Goal: Check status

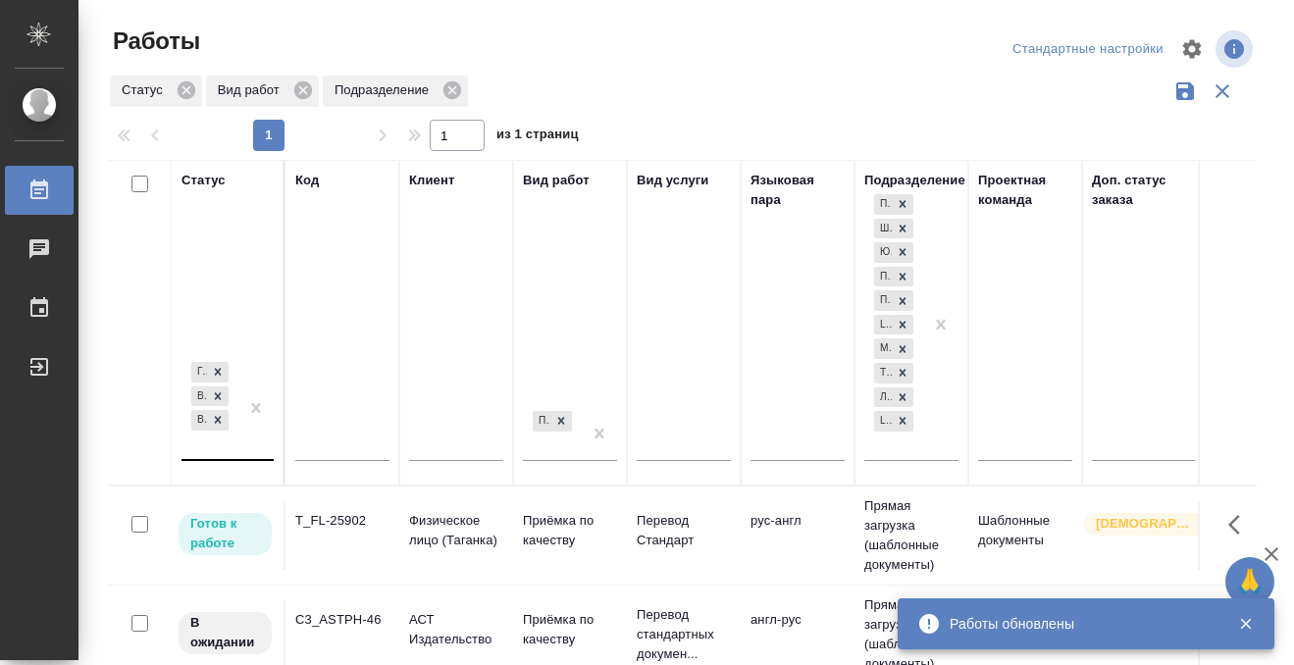
click at [212, 450] on div "Готов к работе В работе В ожидании" at bounding box center [210, 408] width 57 height 101
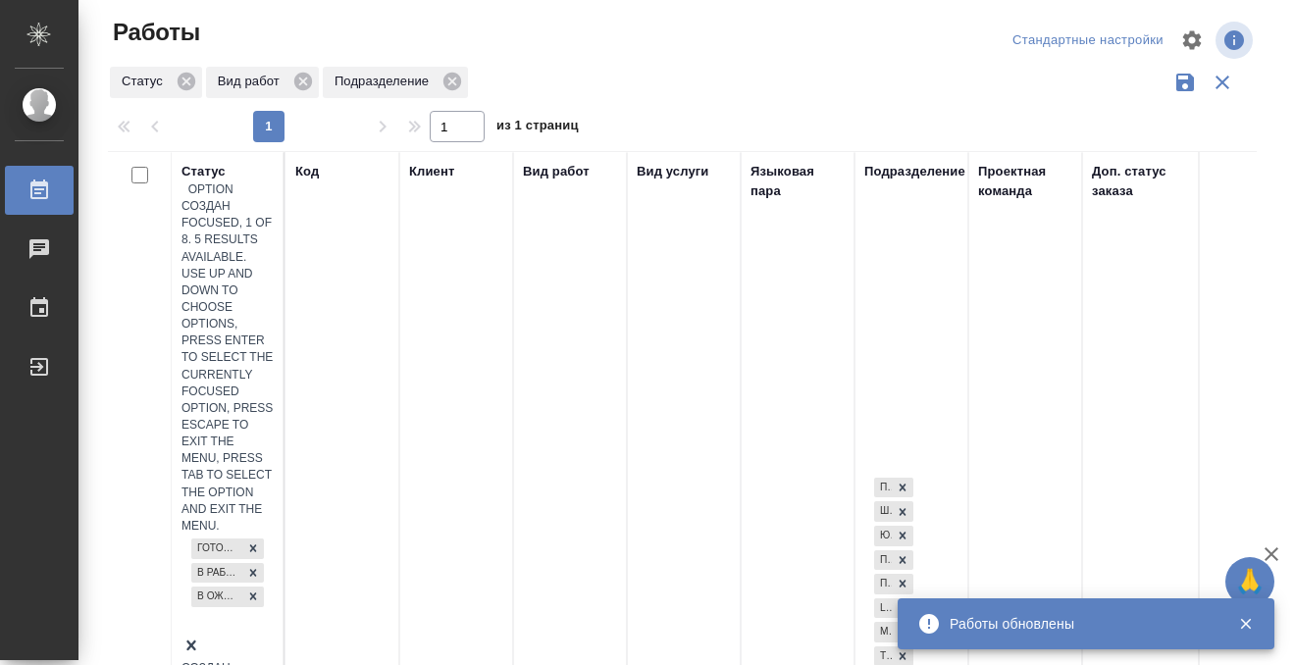
scroll to position [10, 0]
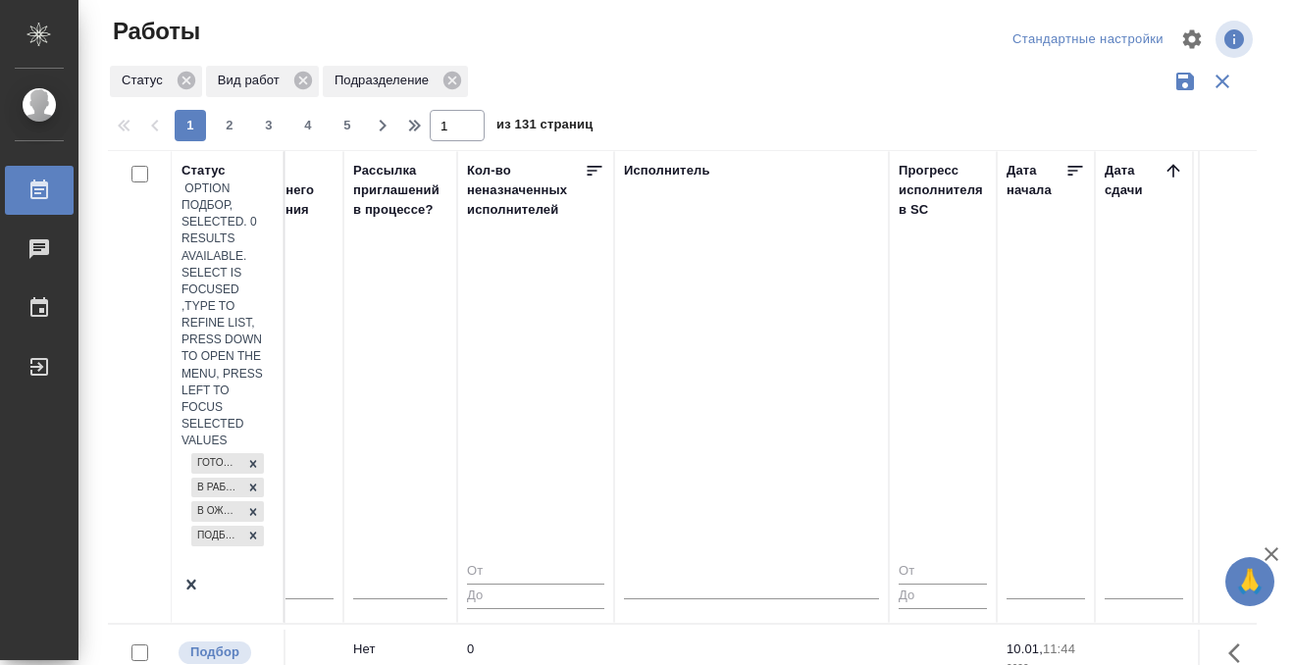
scroll to position [0, 1230]
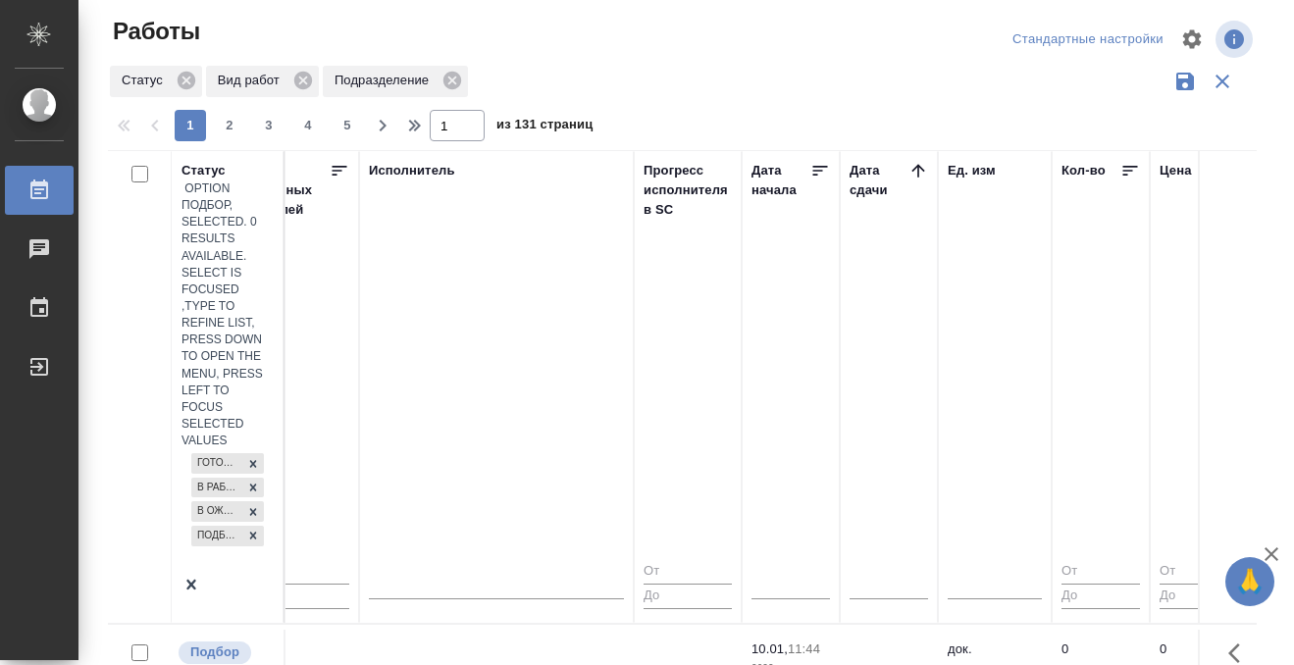
click at [917, 165] on icon at bounding box center [918, 170] width 13 height 13
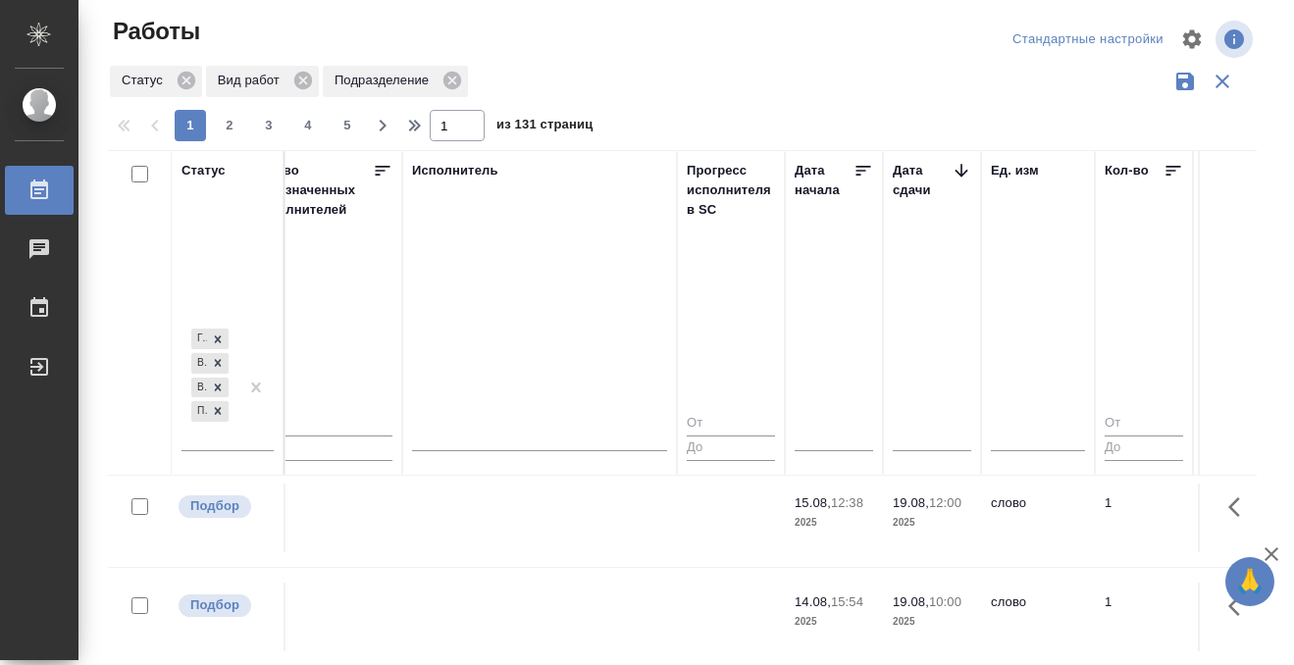
scroll to position [305, 1185]
click at [566, 255] on td at bounding box center [541, 220] width 275 height 69
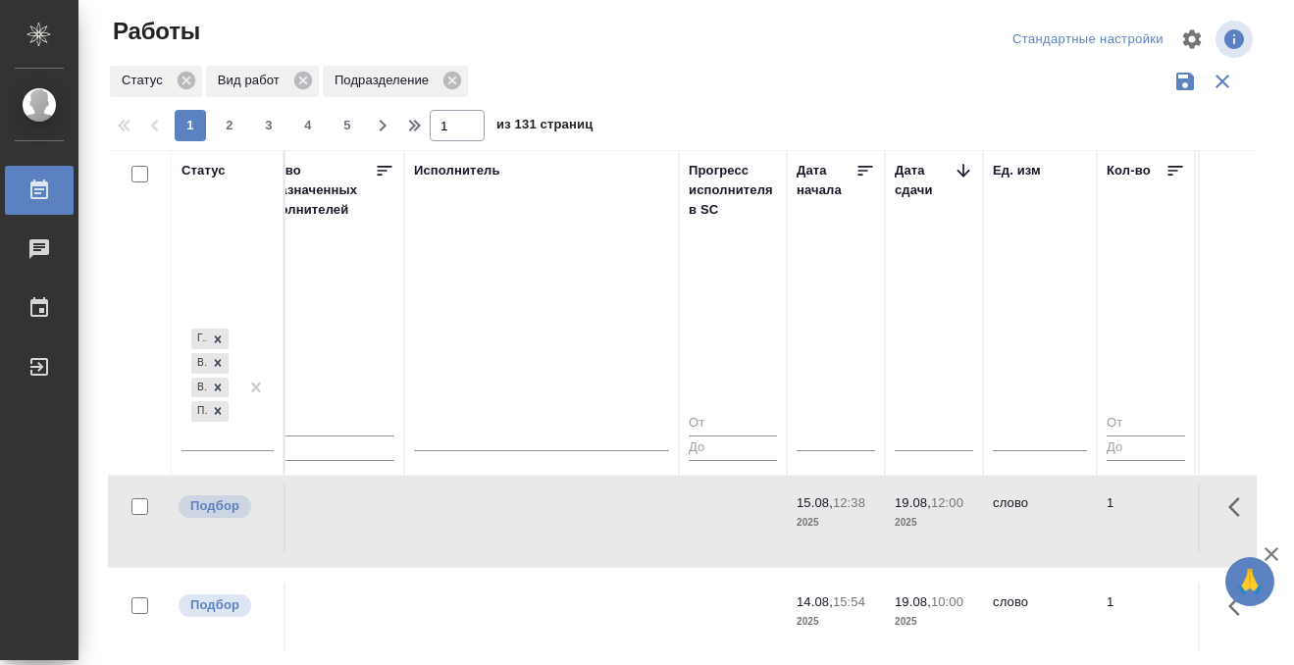
click at [554, 255] on td at bounding box center [541, 220] width 275 height 69
click at [553, 255] on td at bounding box center [541, 220] width 275 height 69
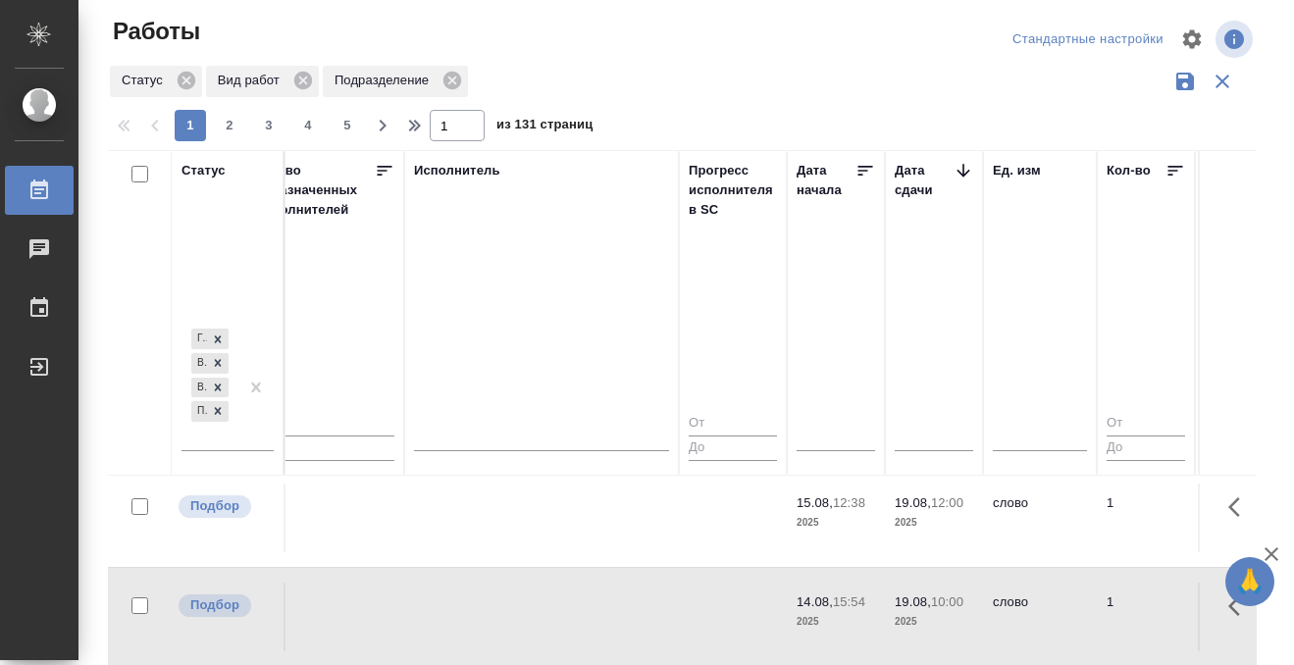
click at [553, 255] on td at bounding box center [541, 220] width 275 height 69
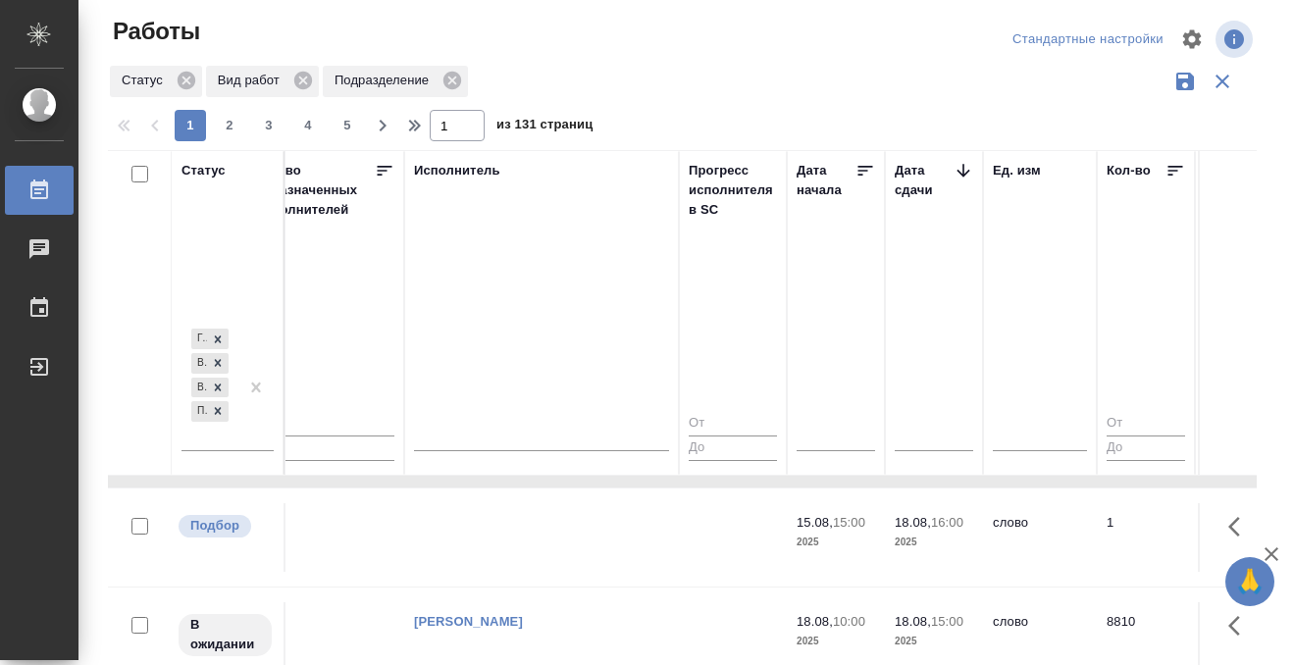
click at [545, 77] on td at bounding box center [541, 42] width 275 height 69
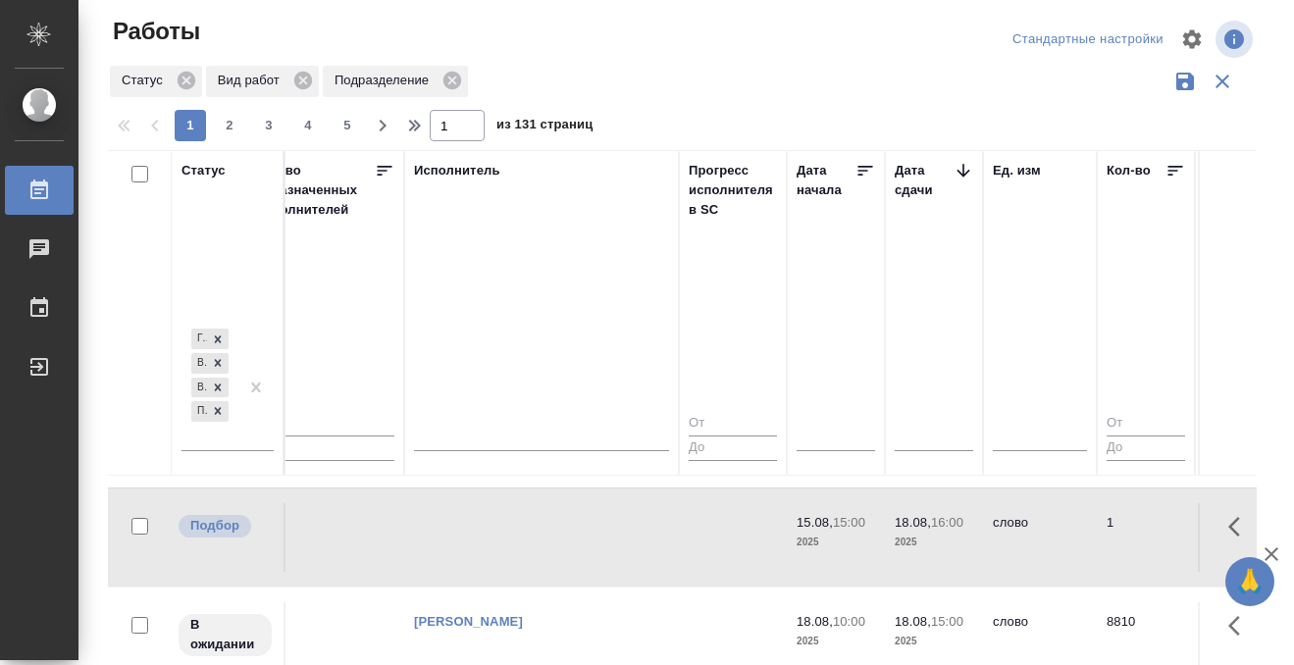
click at [544, 77] on td at bounding box center [541, 42] width 275 height 69
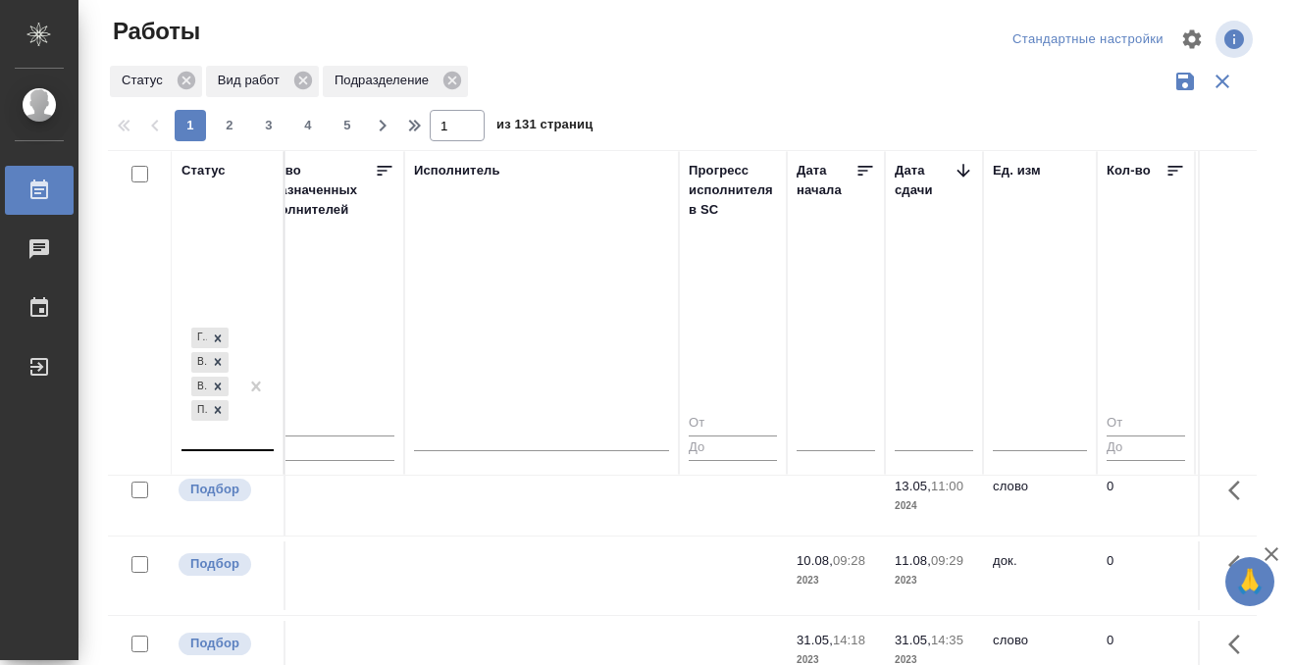
scroll to position [1206, 1185]
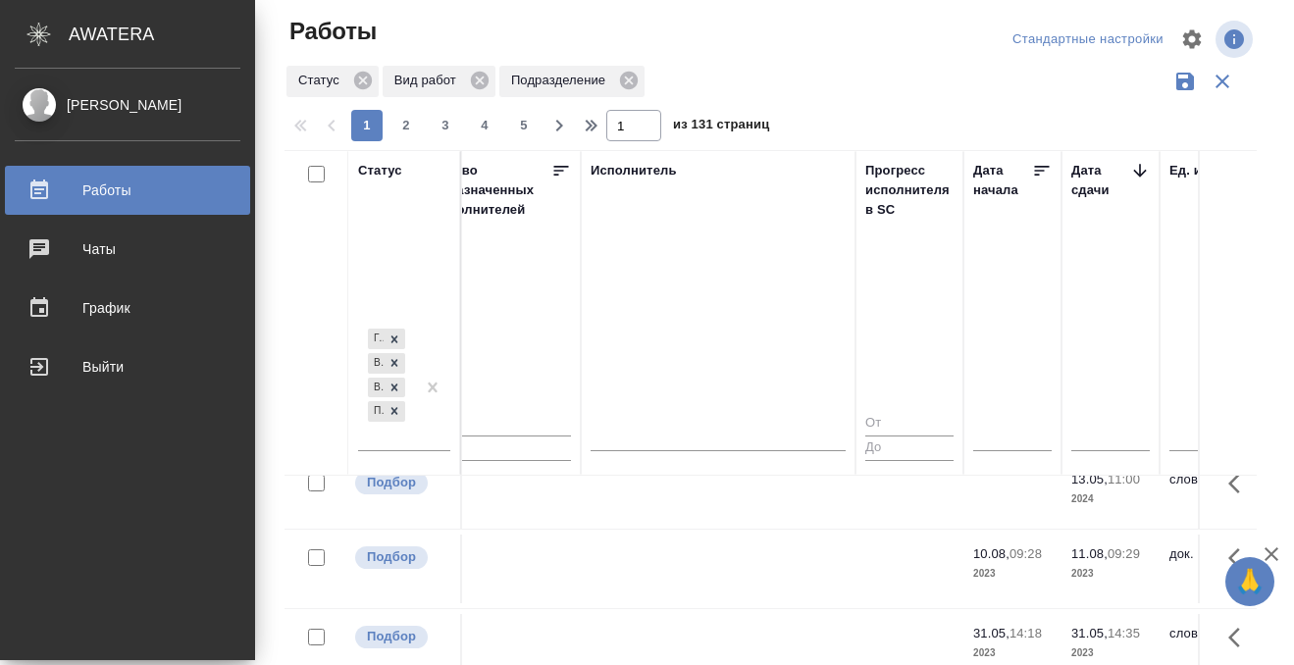
click at [26, 189] on div "Работы" at bounding box center [128, 190] width 226 height 29
click at [32, 189] on div "Работы" at bounding box center [128, 190] width 226 height 29
click at [41, 185] on icon at bounding box center [39, 190] width 18 height 20
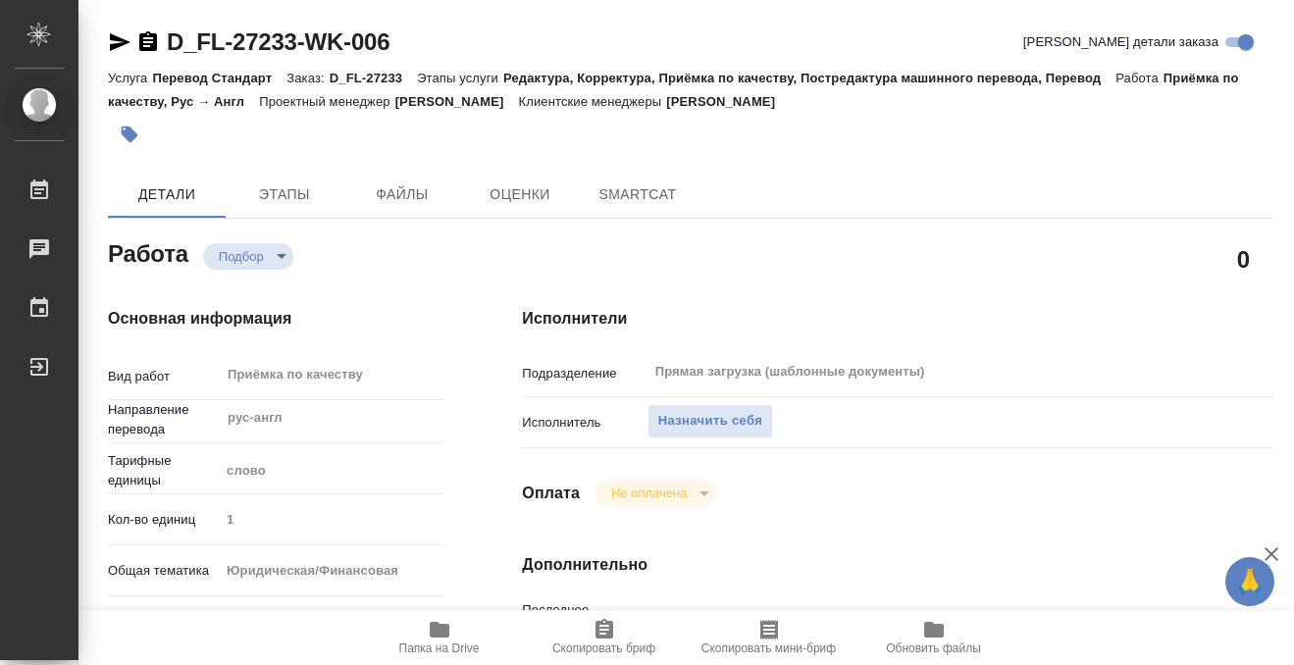
type textarea "x"
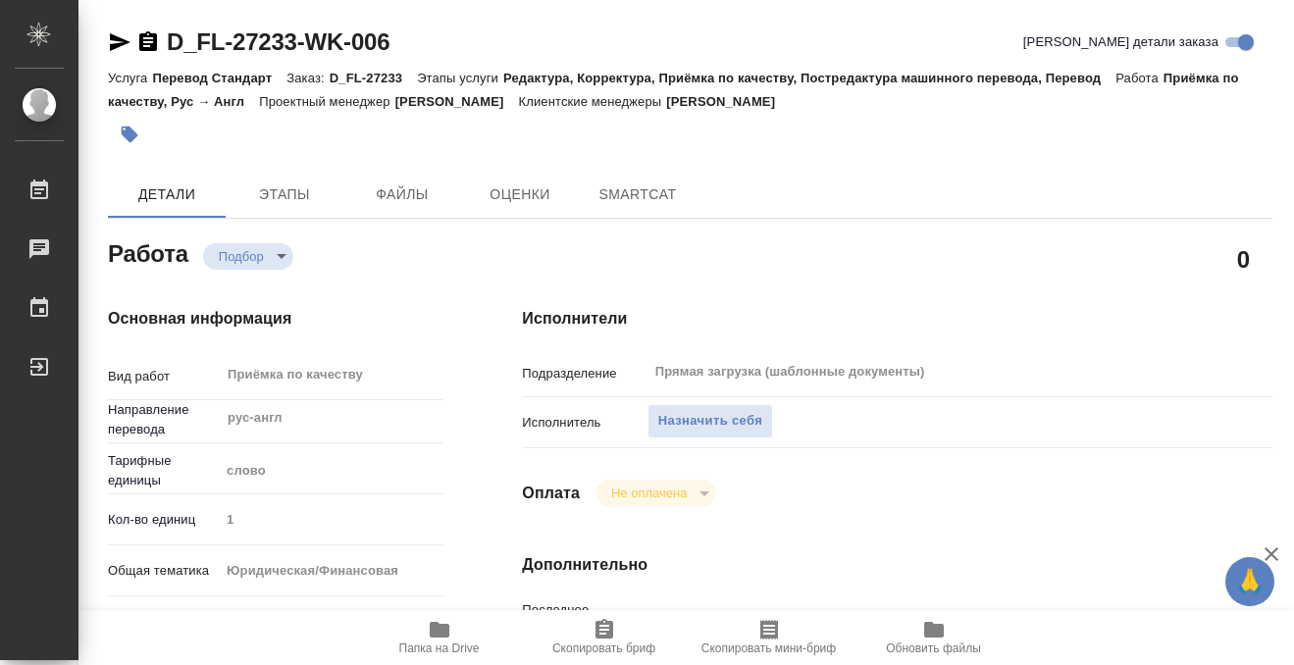
type textarea "x"
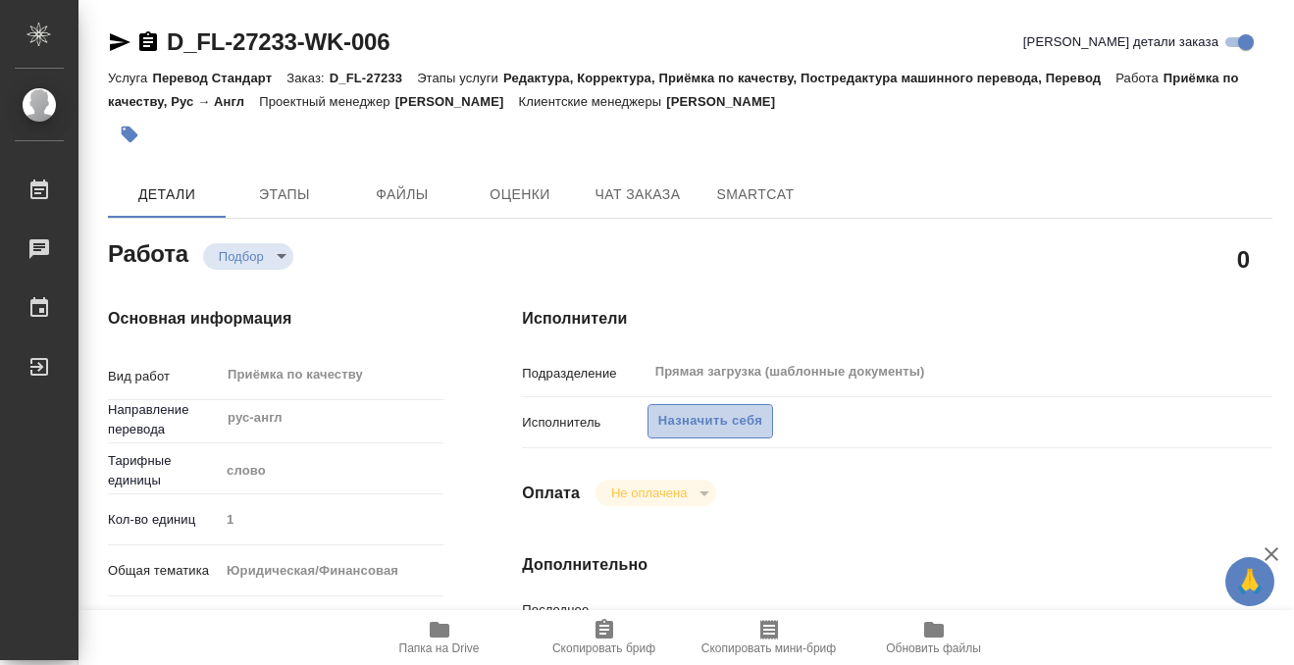
click at [735, 415] on span "Назначить себя" at bounding box center [710, 421] width 104 height 23
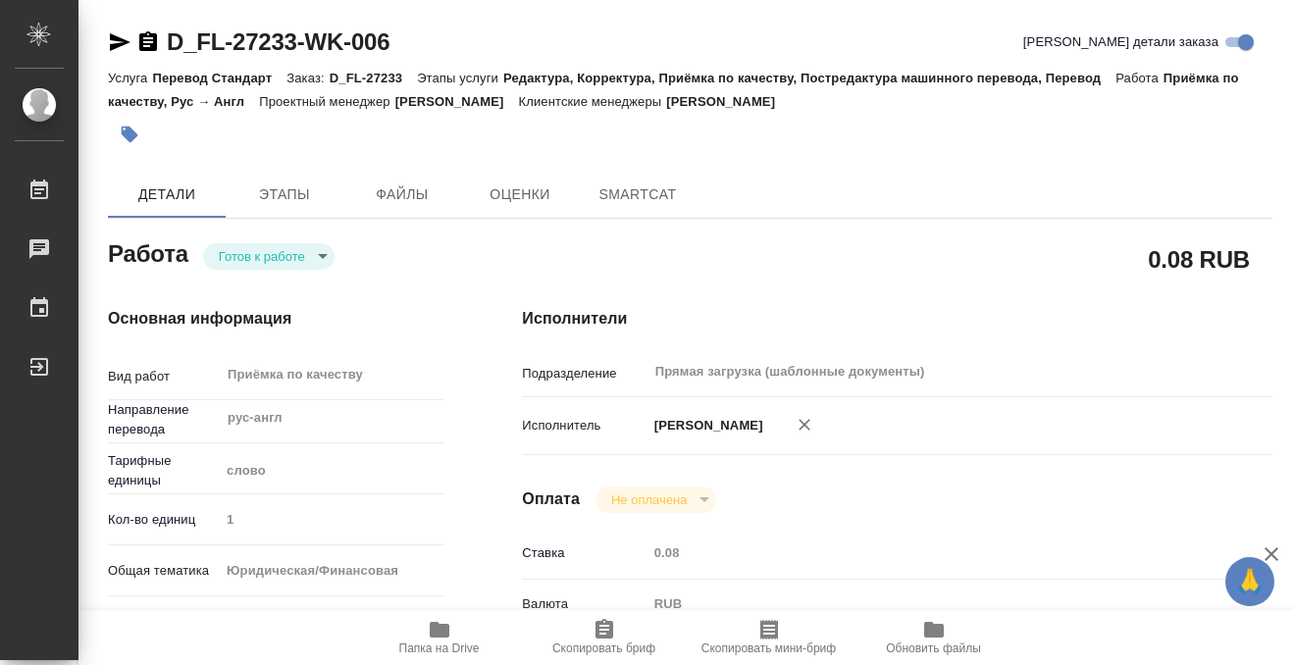
type textarea "x"
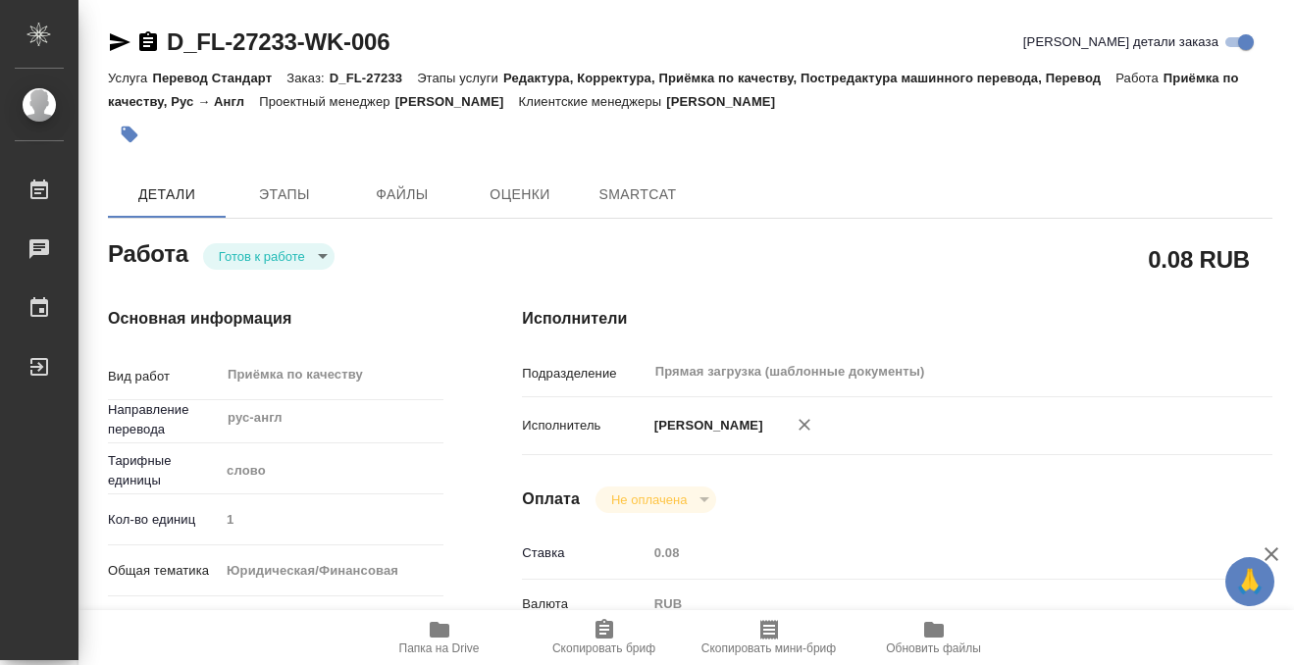
type textarea "x"
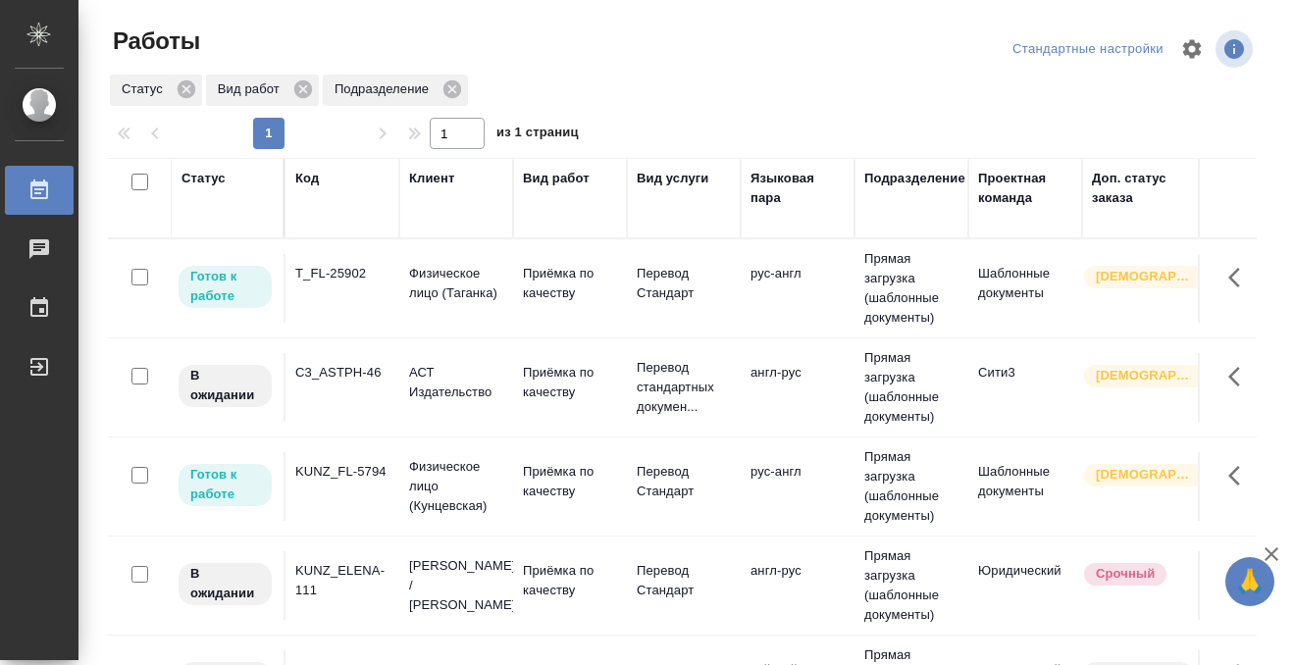
click at [313, 174] on div "Код" at bounding box center [307, 179] width 24 height 20
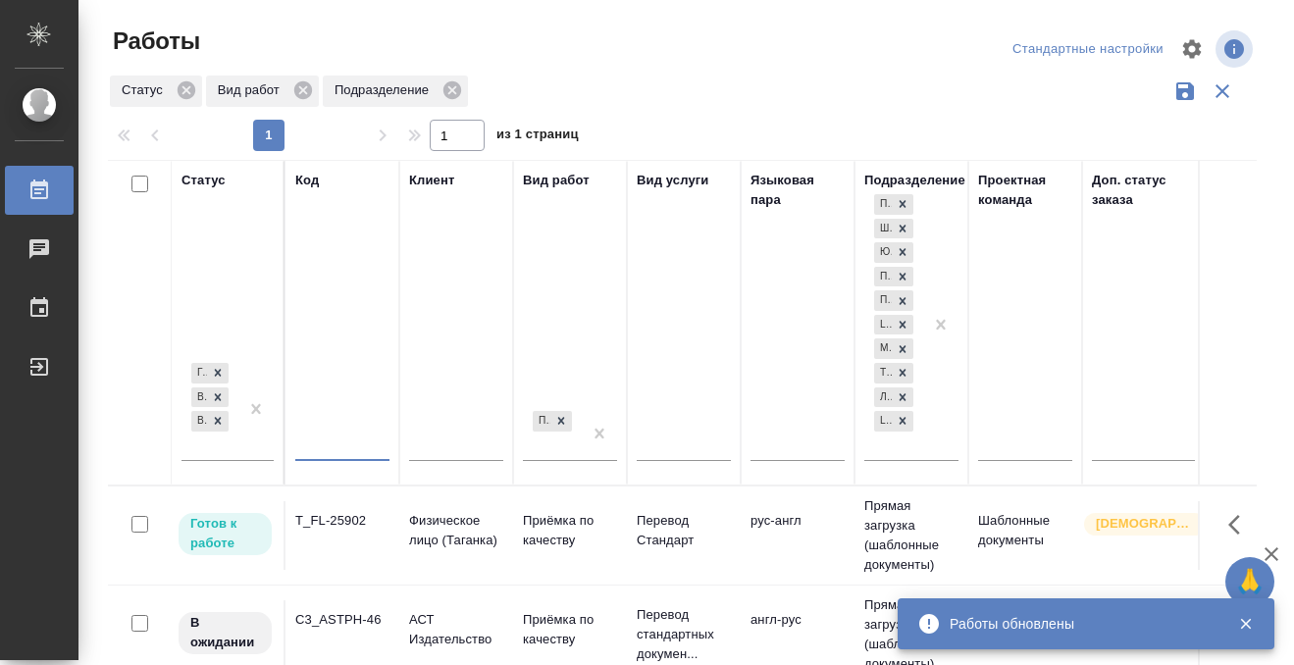
click at [315, 440] on input "text" at bounding box center [342, 448] width 94 height 25
paste input "KZH_FLSMIDTH-171"
type input "KZH_FLSMIDTH-171"
click at [247, 450] on div at bounding box center [255, 408] width 35 height 101
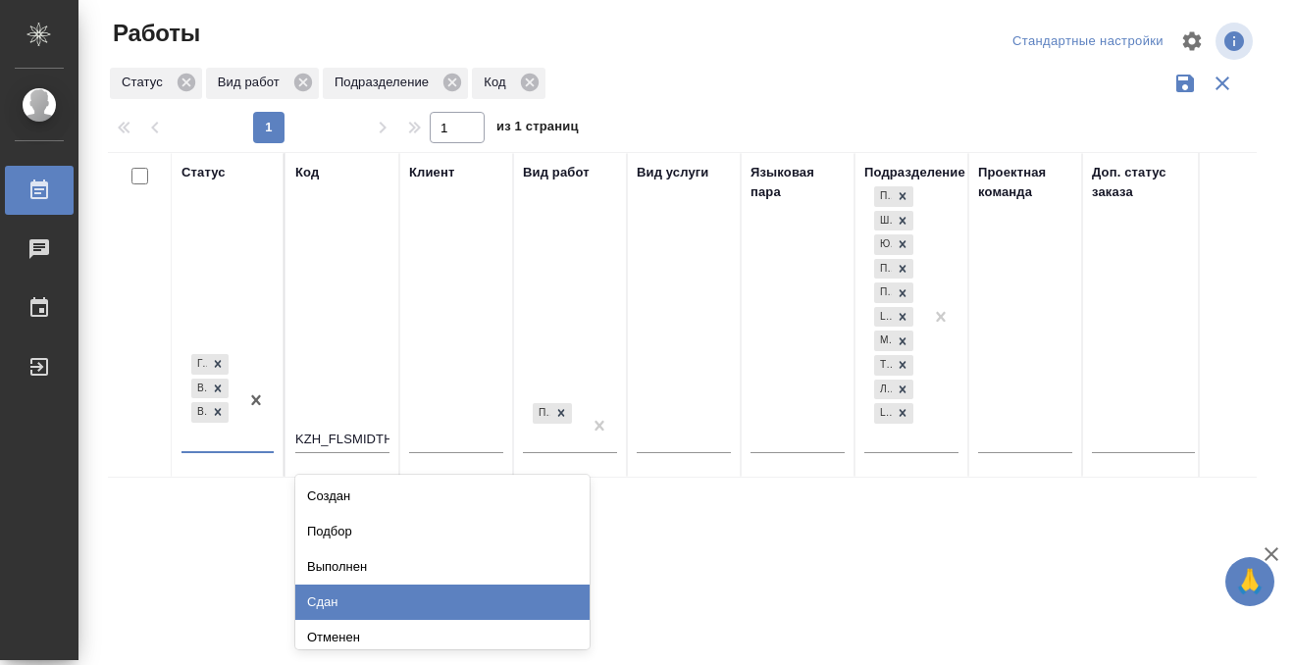
scroll to position [10, 0]
click at [336, 595] on div "Сдан" at bounding box center [442, 600] width 294 height 35
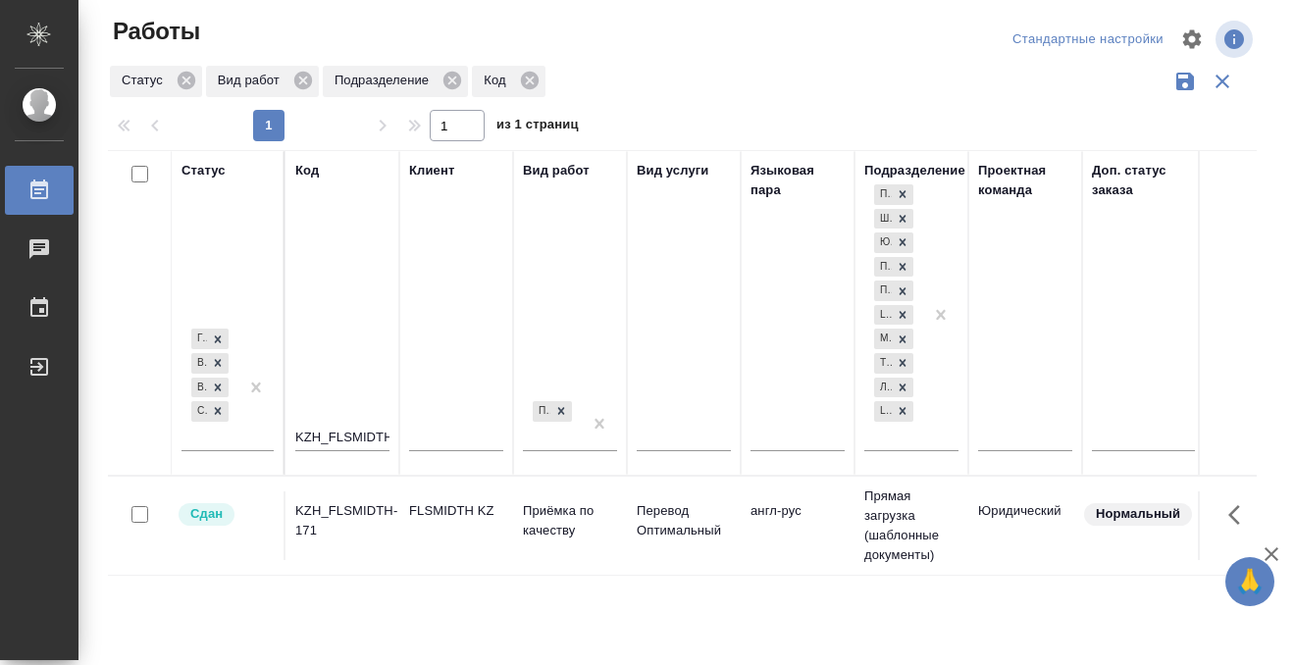
click at [352, 533] on div "KZH_FLSMIDTH-171" at bounding box center [342, 520] width 94 height 39
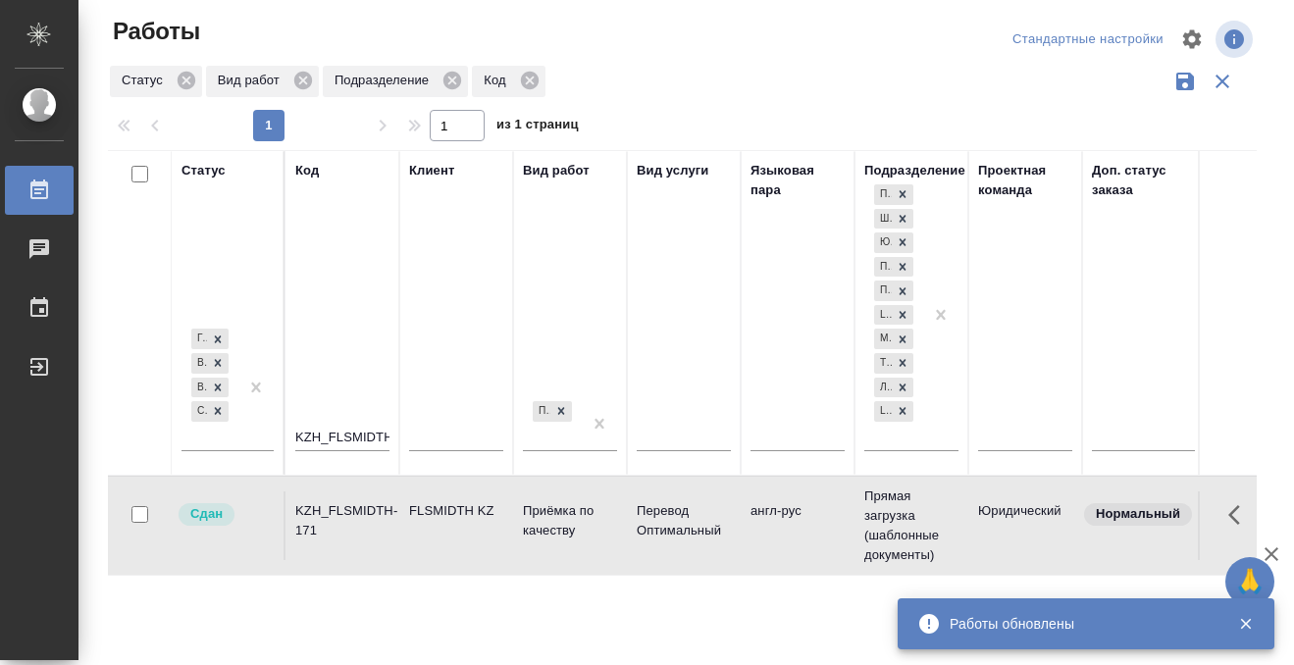
click at [49, 183] on icon at bounding box center [39, 191] width 24 height 24
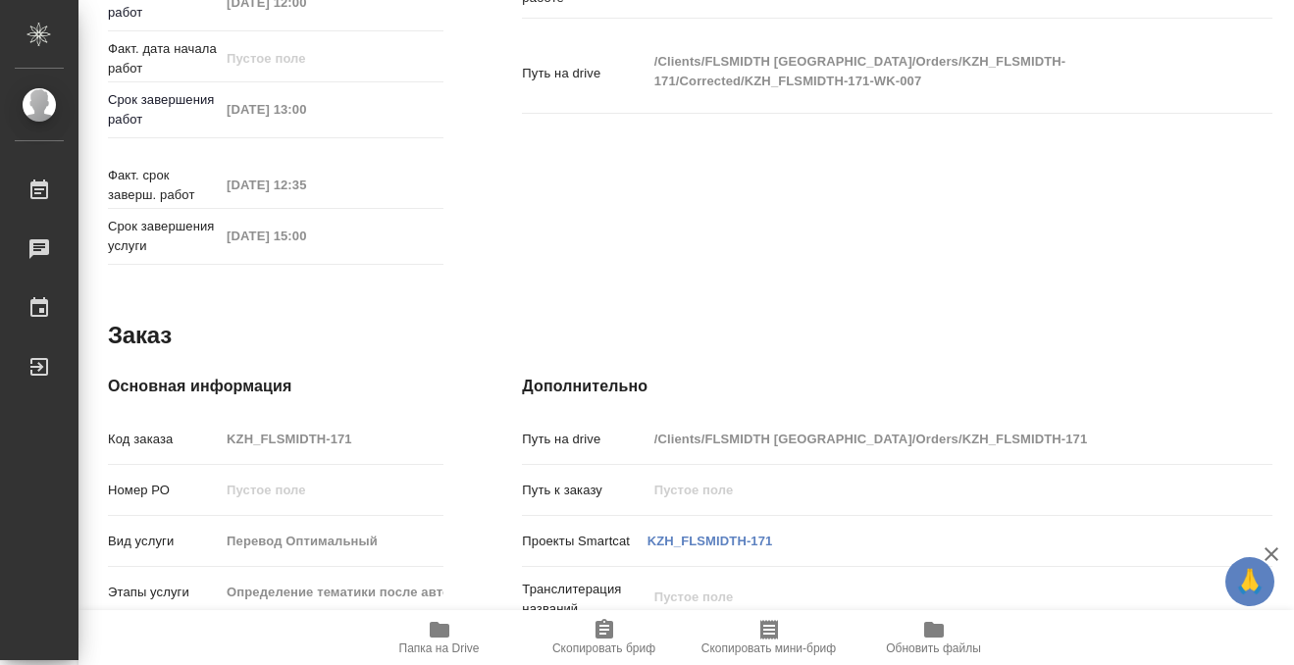
scroll to position [1048, 0]
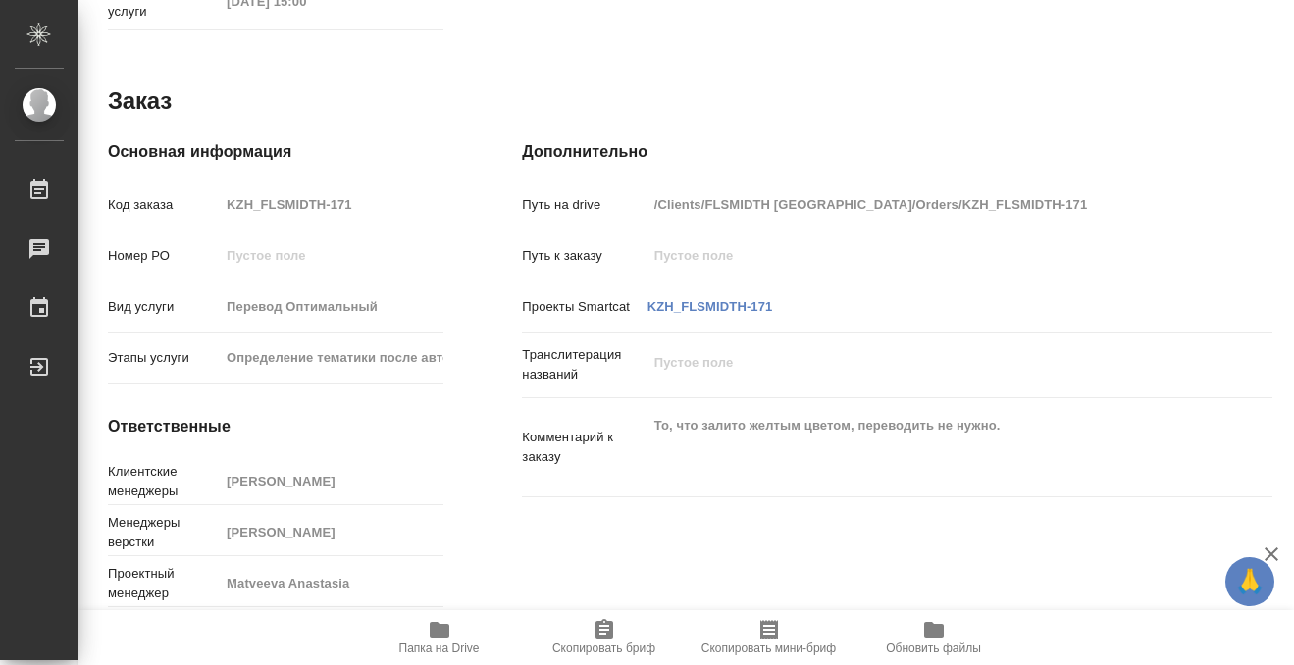
click at [435, 637] on icon "button" at bounding box center [440, 630] width 20 height 16
